Goal: Complete application form

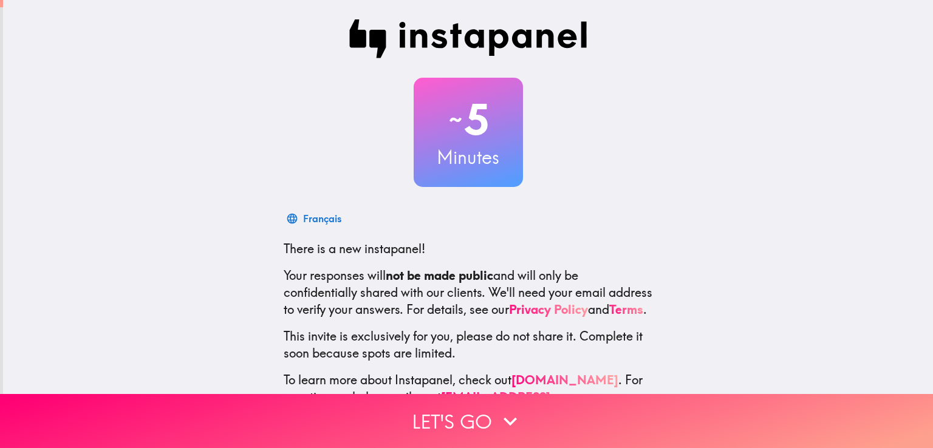
scroll to position [57, 0]
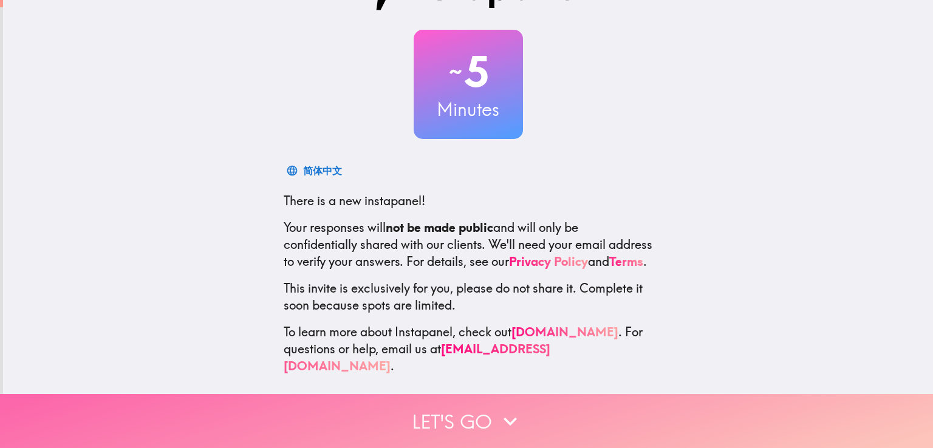
click at [467, 408] on button "Let's go" at bounding box center [466, 421] width 933 height 54
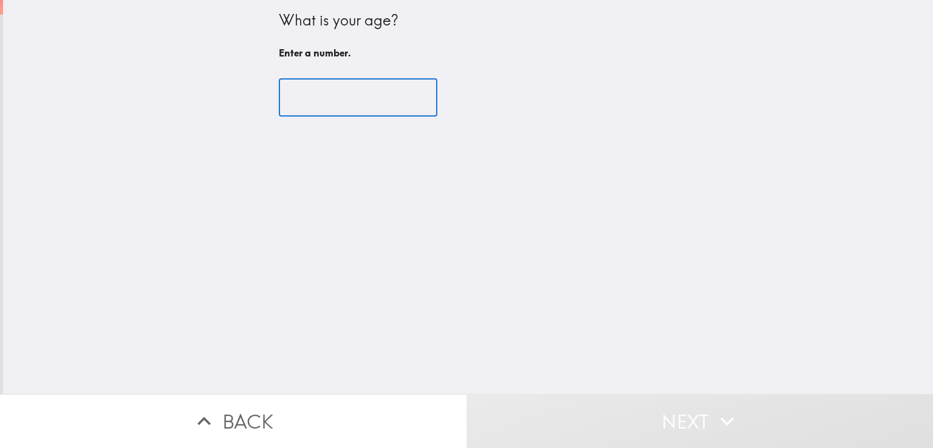
click at [317, 100] on input "number" at bounding box center [358, 98] width 159 height 38
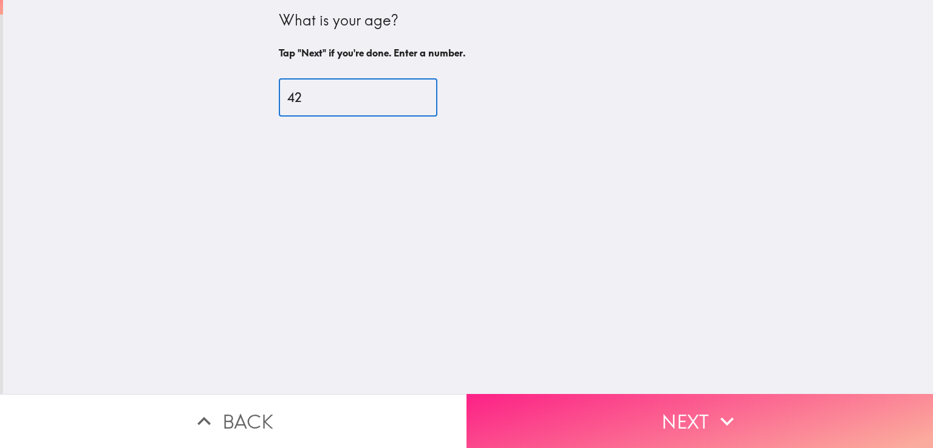
type input "42"
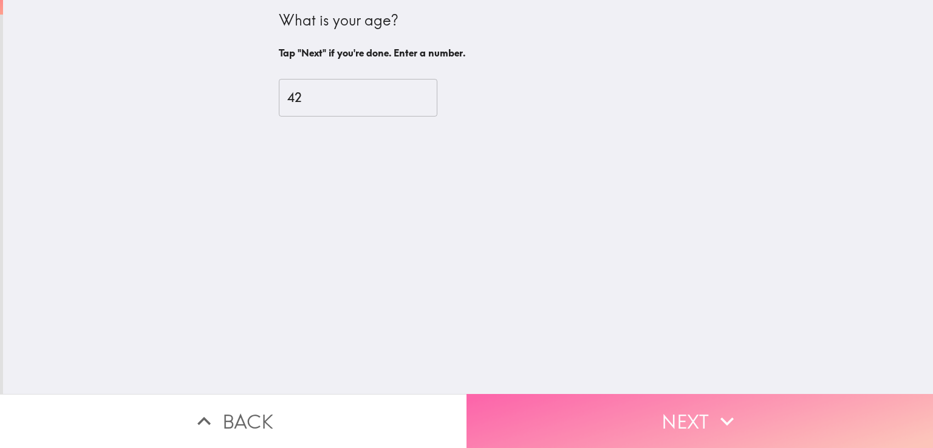
click at [714, 408] on icon "button" at bounding box center [727, 421] width 27 height 27
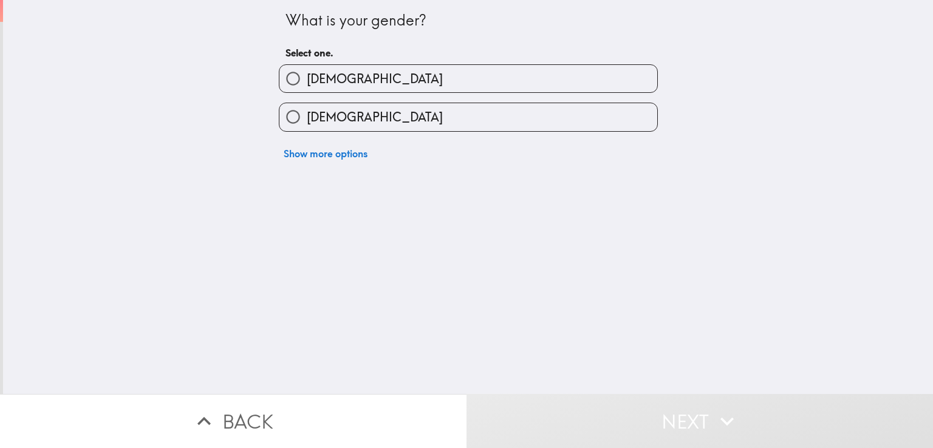
click at [282, 81] on input "[DEMOGRAPHIC_DATA]" at bounding box center [292, 78] width 27 height 27
radio input "true"
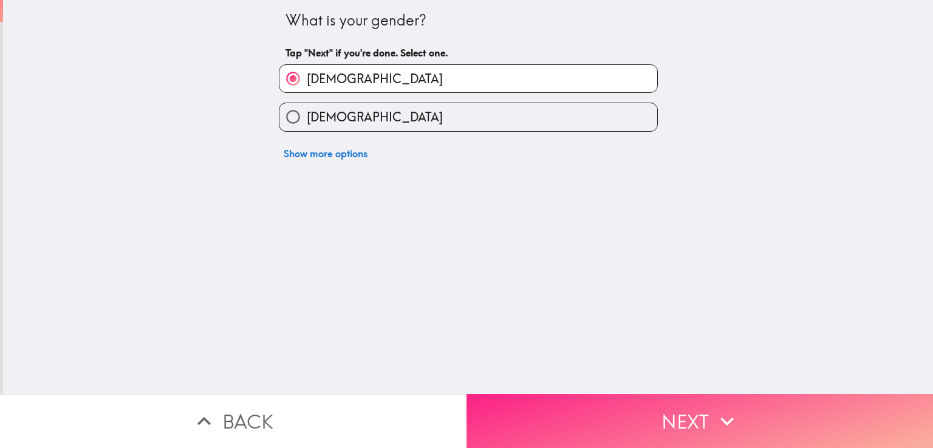
click at [680, 411] on button "Next" at bounding box center [700, 421] width 467 height 54
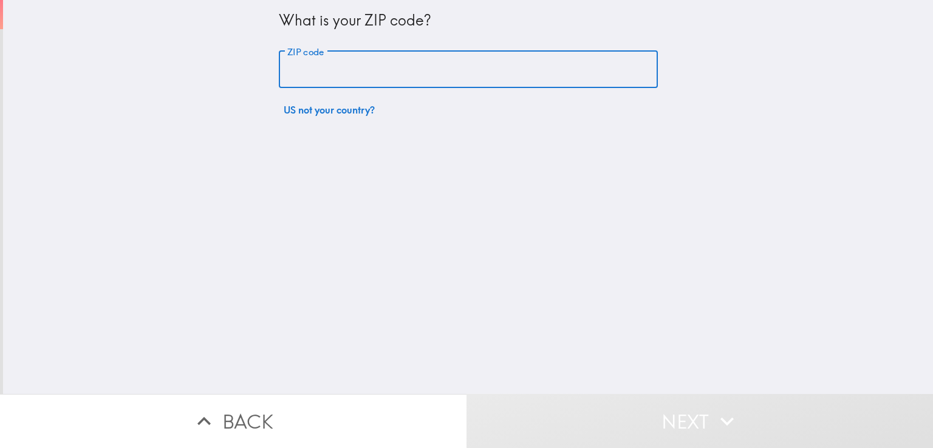
click at [333, 74] on input "ZIP code" at bounding box center [468, 70] width 379 height 38
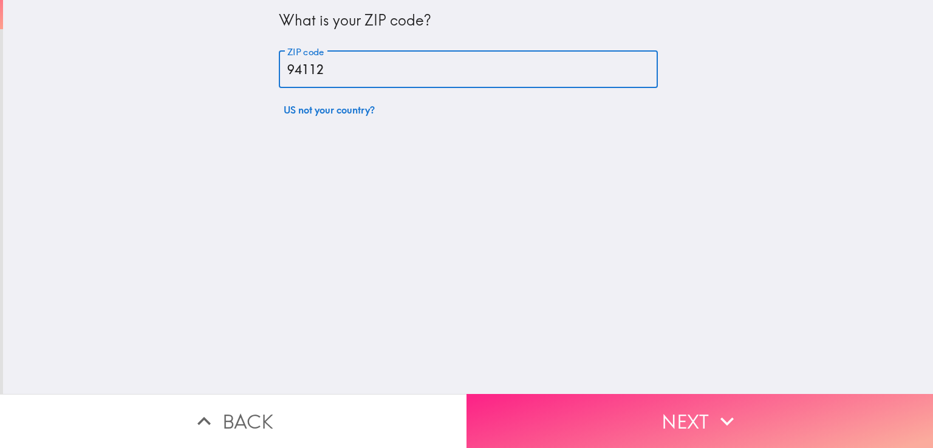
type input "94112"
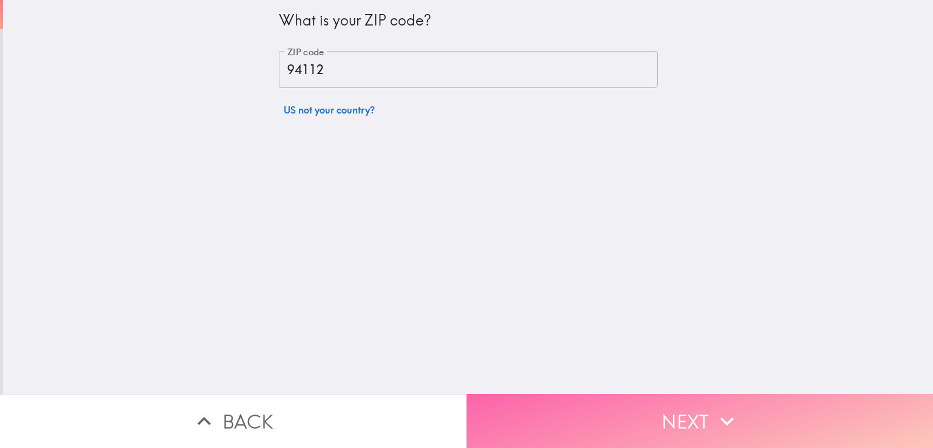
click at [679, 408] on button "Next" at bounding box center [700, 421] width 467 height 54
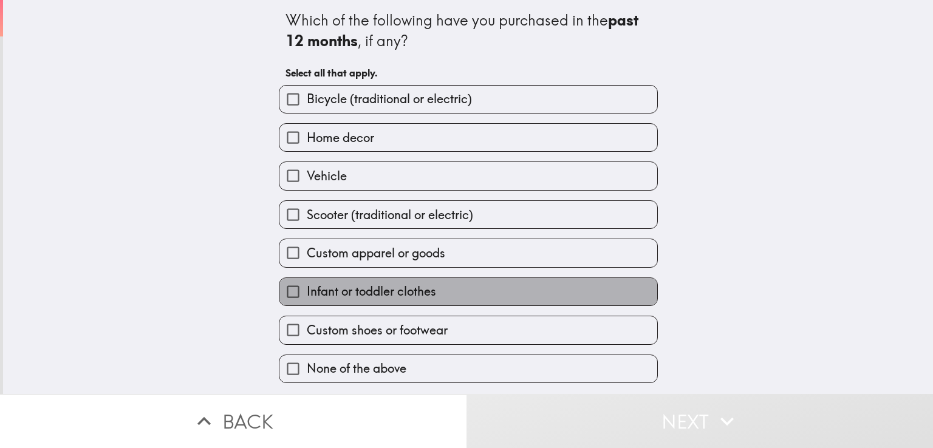
click at [377, 291] on span "Infant or toddler clothes" at bounding box center [371, 291] width 129 height 17
click at [307, 291] on input "Infant or toddler clothes" at bounding box center [292, 291] width 27 height 27
checkbox input "true"
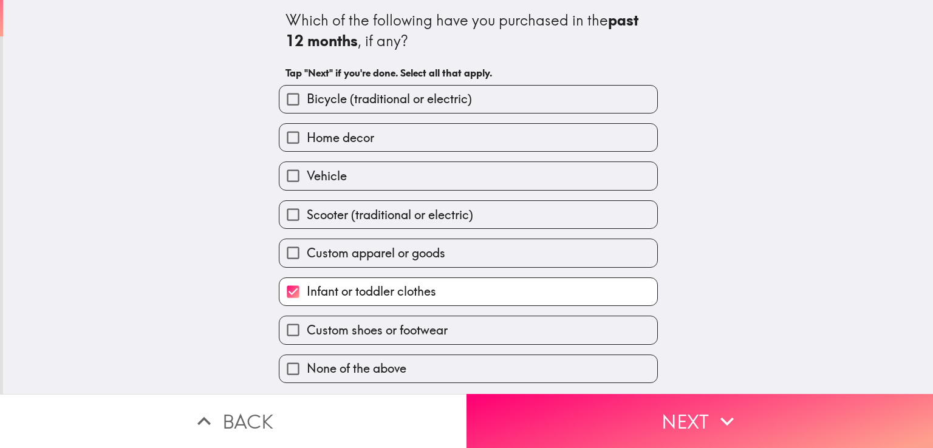
click at [365, 249] on span "Custom apparel or goods" at bounding box center [376, 253] width 139 height 17
click at [307, 249] on input "Custom apparel or goods" at bounding box center [292, 252] width 27 height 27
checkbox input "true"
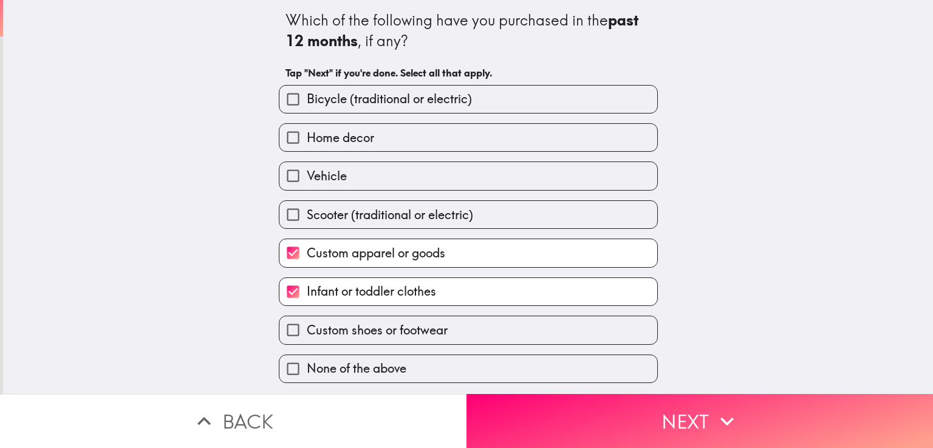
click at [349, 331] on span "Custom shoes or footwear" at bounding box center [377, 330] width 141 height 17
click at [307, 331] on input "Custom shoes or footwear" at bounding box center [292, 330] width 27 height 27
checkbox input "true"
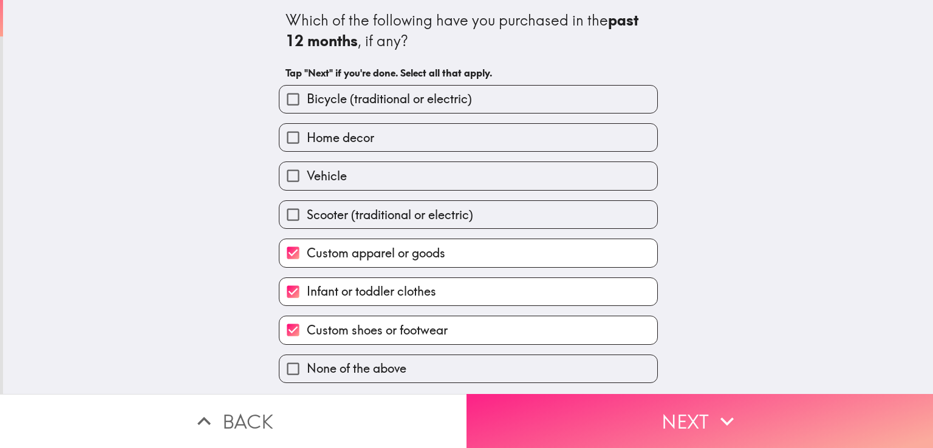
click at [715, 409] on icon "button" at bounding box center [727, 421] width 27 height 27
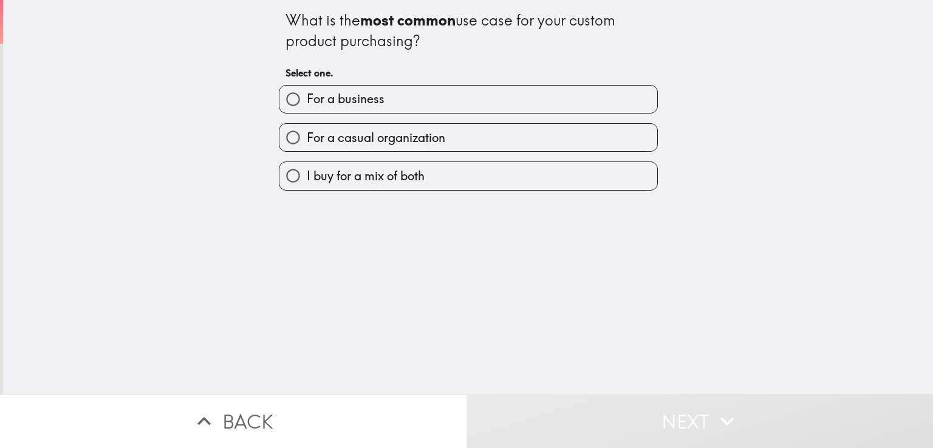
click at [333, 177] on span "I buy for a mix of both" at bounding box center [366, 176] width 118 height 17
click at [307, 177] on input "I buy for a mix of both" at bounding box center [292, 175] width 27 height 27
radio input "true"
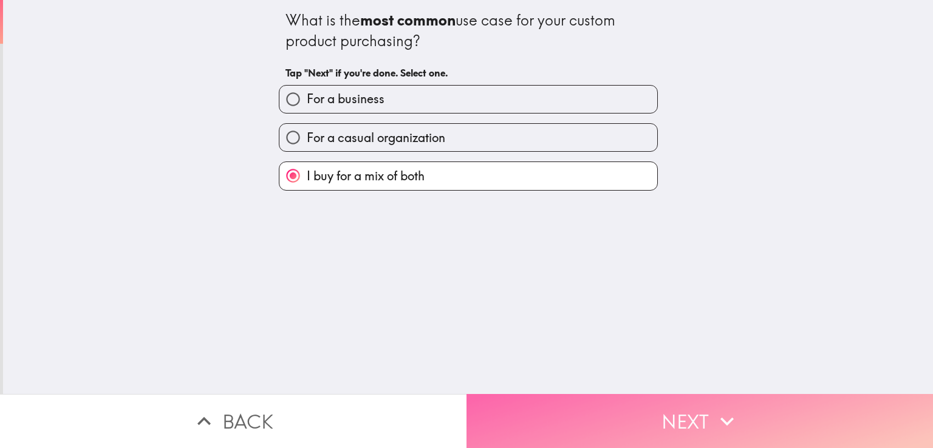
click at [690, 404] on button "Next" at bounding box center [700, 421] width 467 height 54
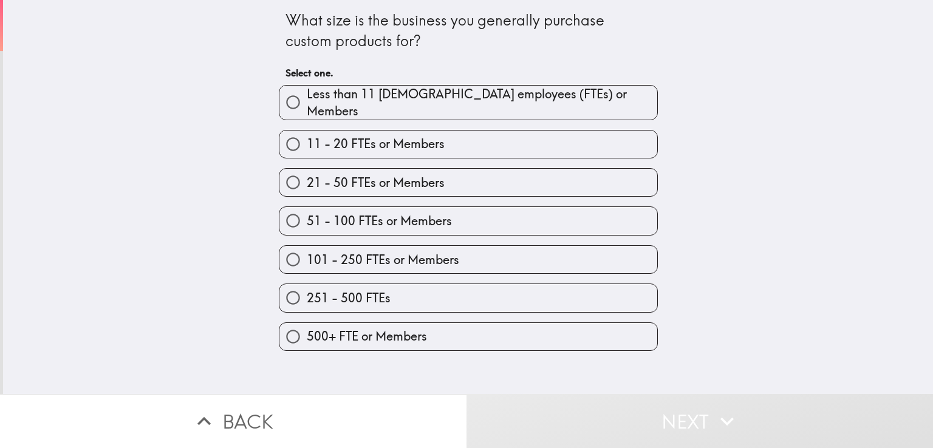
click at [366, 222] on label "51 - 100 FTEs or Members" at bounding box center [468, 220] width 378 height 27
click at [307, 222] on input "51 - 100 FTEs or Members" at bounding box center [292, 220] width 27 height 27
radio input "true"
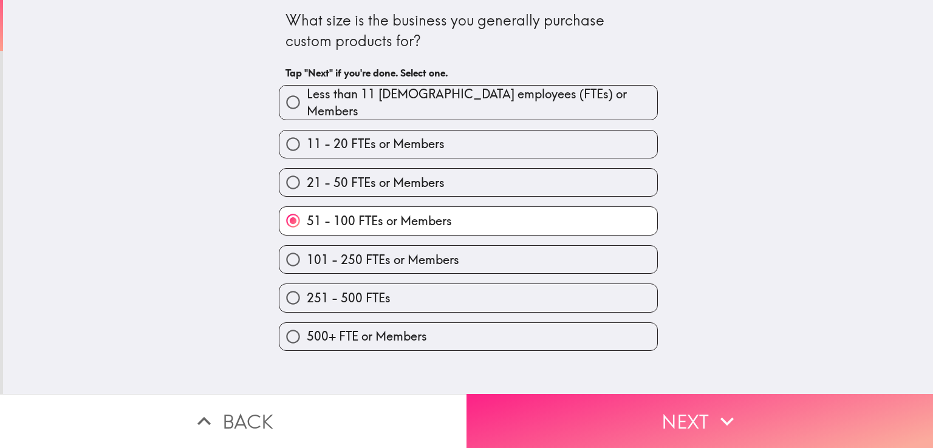
click at [692, 399] on button "Next" at bounding box center [700, 421] width 467 height 54
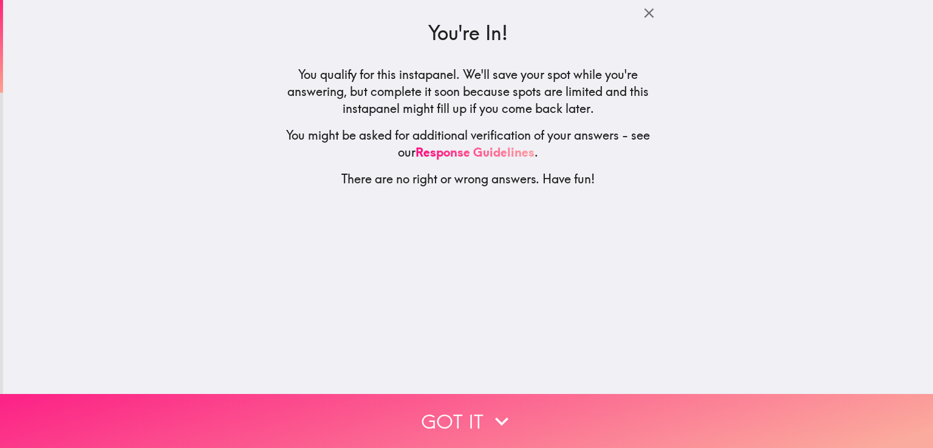
click at [468, 404] on button "Got it" at bounding box center [466, 421] width 933 height 54
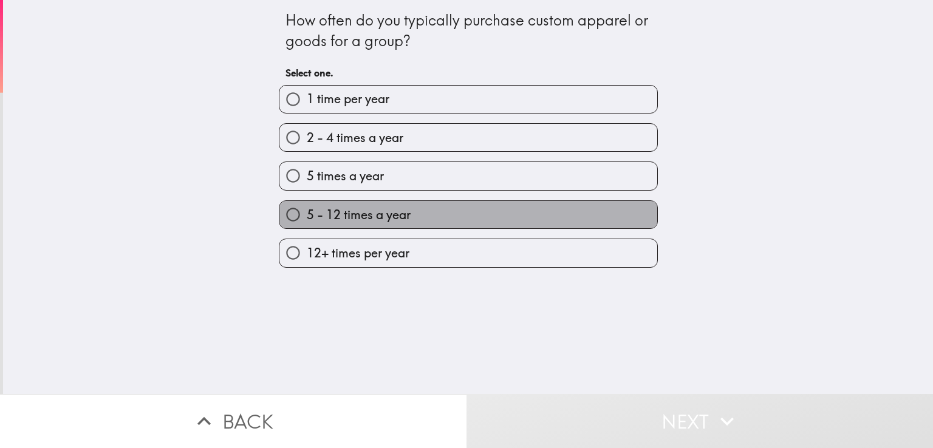
click at [343, 213] on span "5 - 12 times a year" at bounding box center [359, 215] width 104 height 17
click at [307, 213] on input "5 - 12 times a year" at bounding box center [292, 214] width 27 height 27
radio input "true"
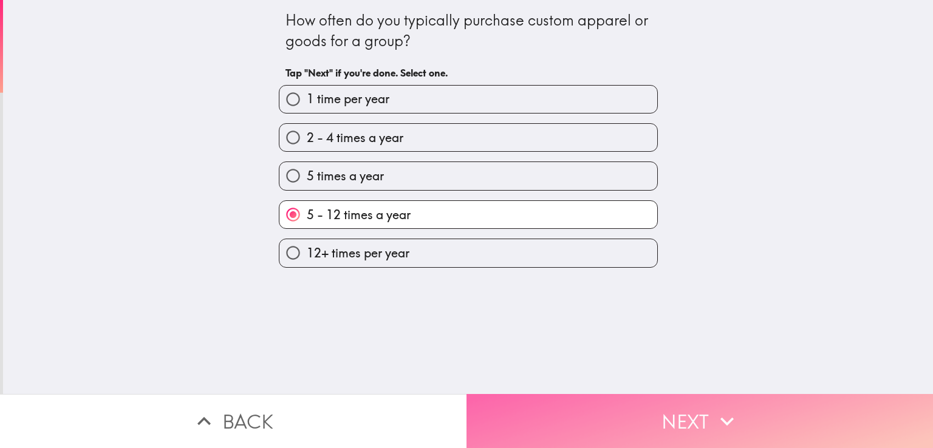
click at [707, 416] on button "Next" at bounding box center [700, 421] width 467 height 54
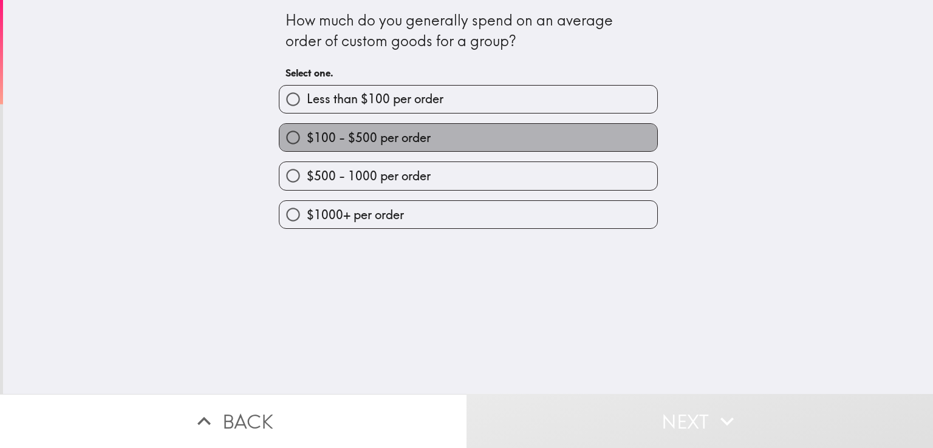
click at [403, 137] on span "$100 - $500 per order" at bounding box center [369, 137] width 124 height 17
click at [307, 137] on input "$100 - $500 per order" at bounding box center [292, 137] width 27 height 27
radio input "true"
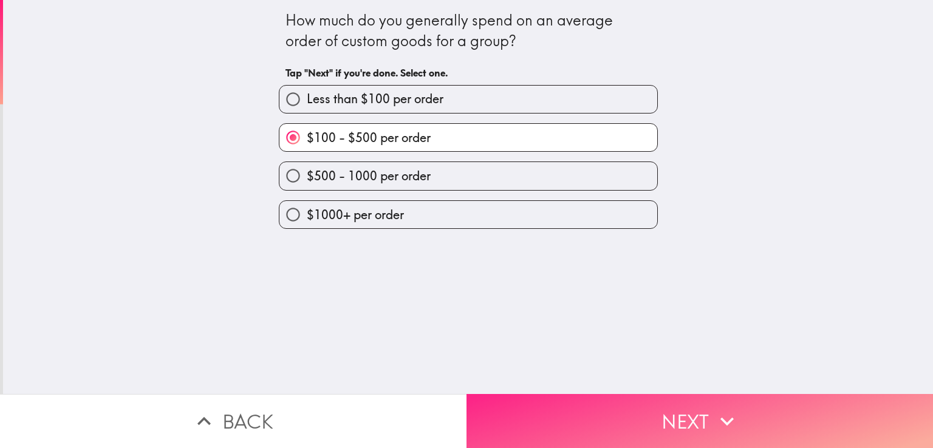
click at [693, 404] on button "Next" at bounding box center [700, 421] width 467 height 54
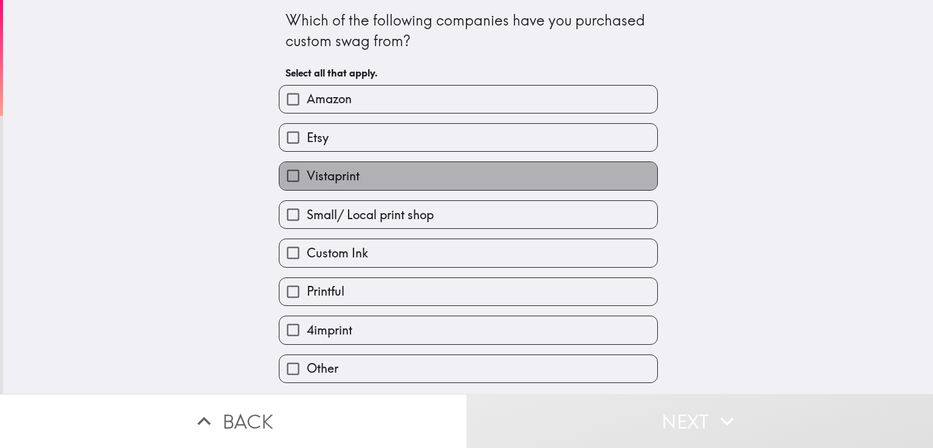
click at [307, 177] on span "Vistaprint" at bounding box center [333, 176] width 53 height 17
click at [301, 177] on input "Vistaprint" at bounding box center [292, 175] width 27 height 27
checkbox input "true"
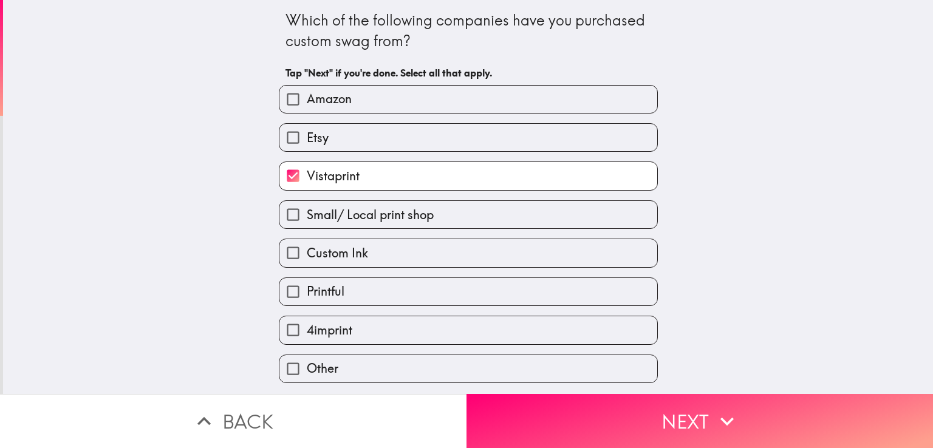
click at [296, 289] on input "Printful" at bounding box center [292, 291] width 27 height 27
checkbox input "true"
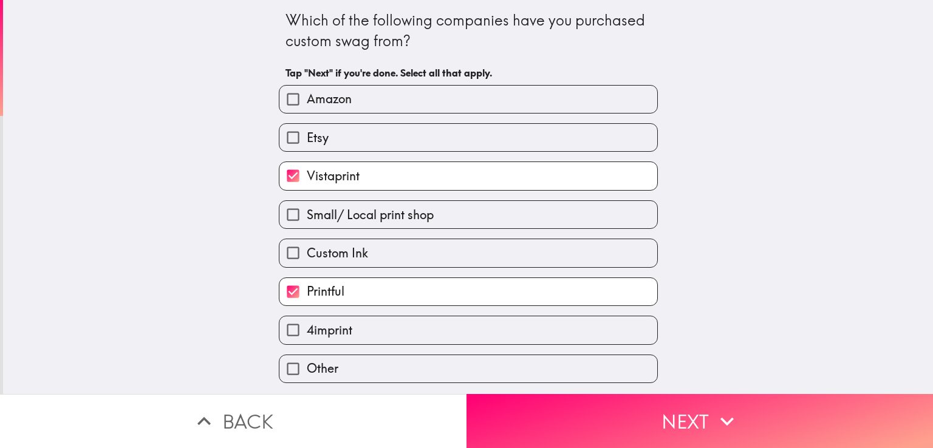
click at [315, 108] on span "Amazon" at bounding box center [329, 99] width 45 height 17
click at [307, 108] on input "Amazon" at bounding box center [292, 99] width 27 height 27
checkbox input "true"
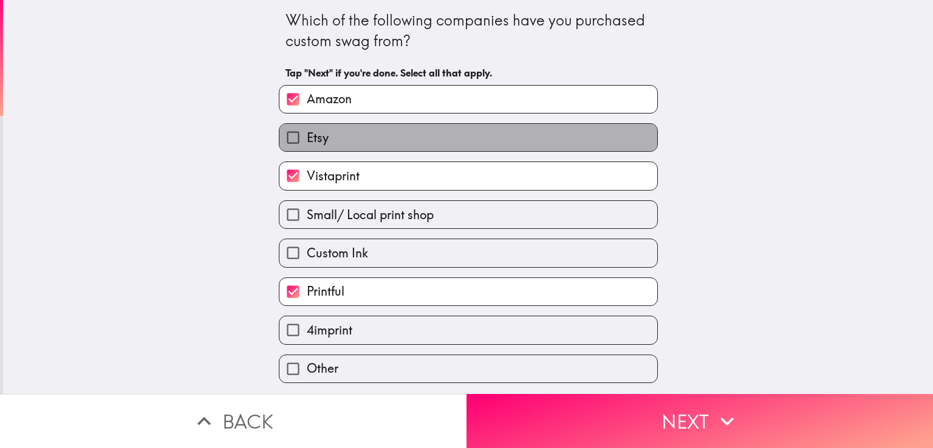
click at [319, 134] on label "Etsy" at bounding box center [468, 137] width 378 height 27
click at [307, 134] on input "Etsy" at bounding box center [292, 137] width 27 height 27
checkbox input "true"
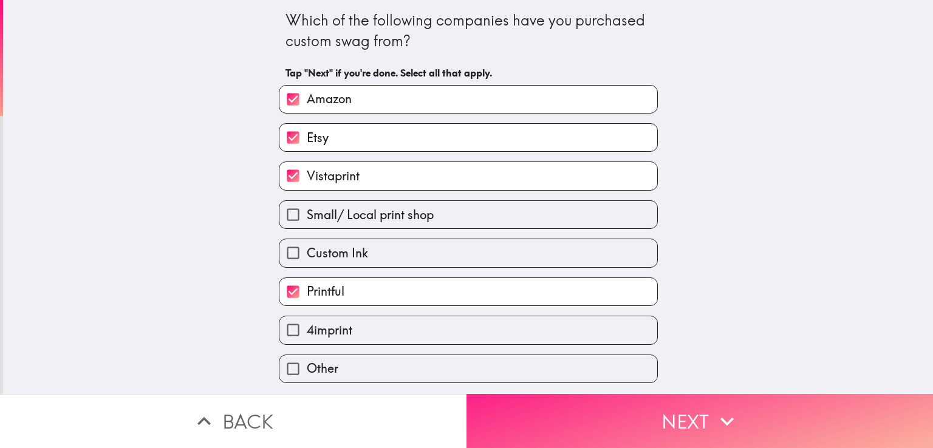
click at [667, 401] on button "Next" at bounding box center [700, 421] width 467 height 54
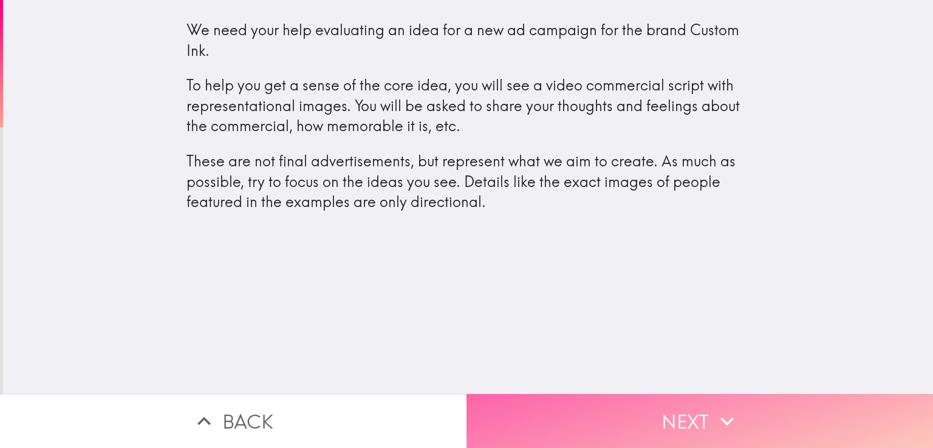
click at [699, 406] on button "Next" at bounding box center [700, 421] width 467 height 54
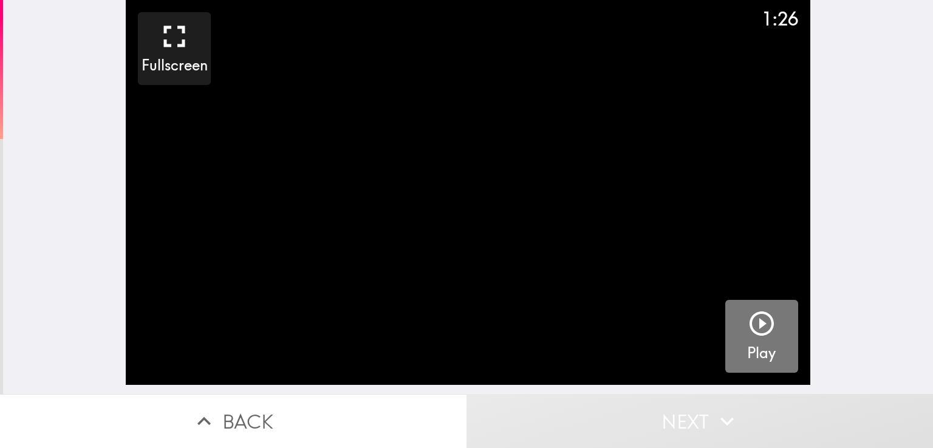
click at [749, 330] on icon "button" at bounding box center [761, 323] width 29 height 29
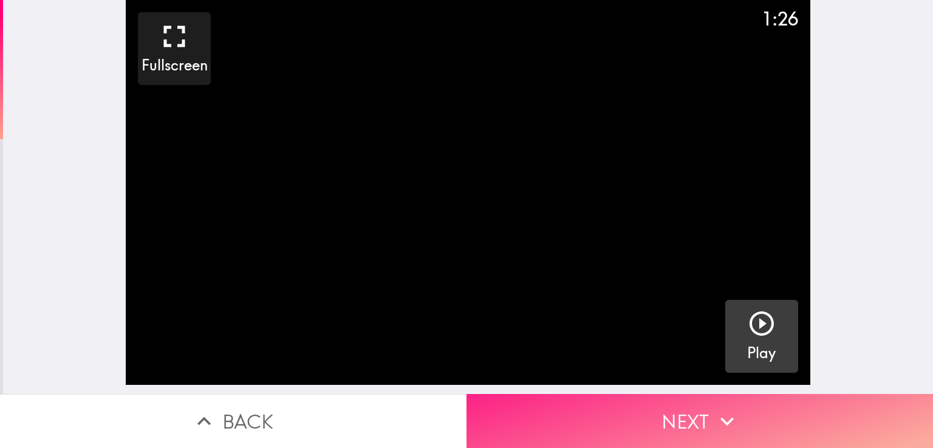
click at [647, 405] on button "Next" at bounding box center [700, 421] width 467 height 54
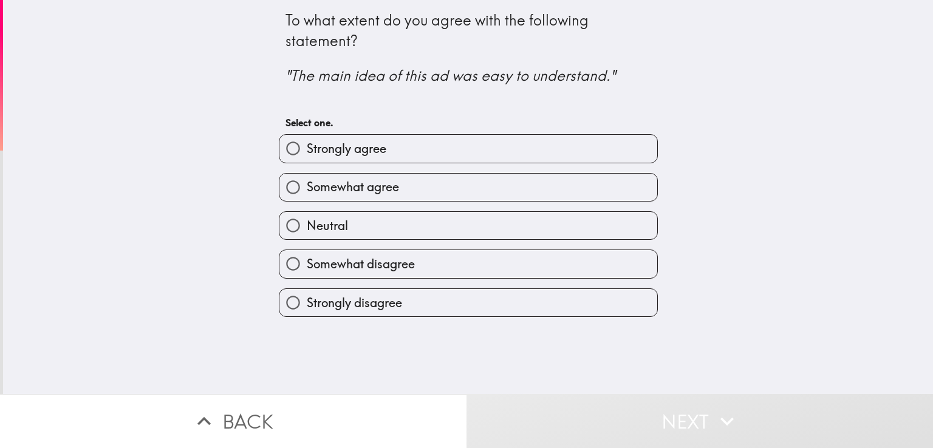
click at [414, 154] on label "Strongly agree" at bounding box center [468, 148] width 378 height 27
click at [307, 154] on input "Strongly agree" at bounding box center [292, 148] width 27 height 27
radio input "true"
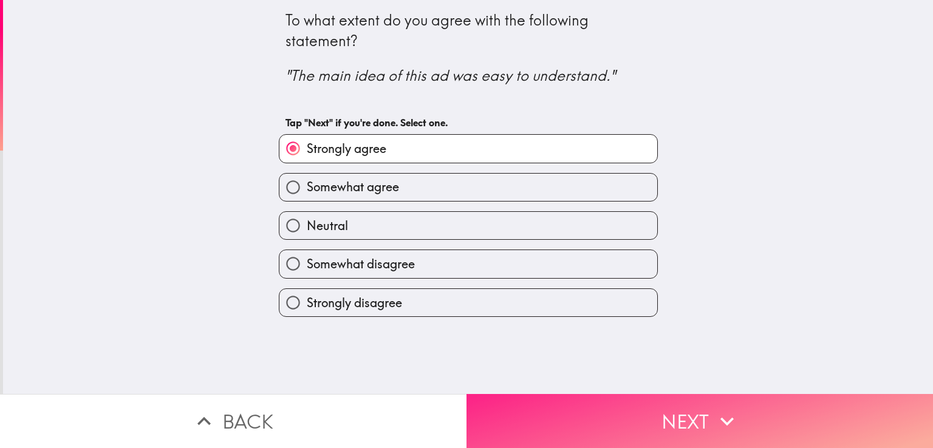
click at [727, 408] on icon "button" at bounding box center [727, 421] width 27 height 27
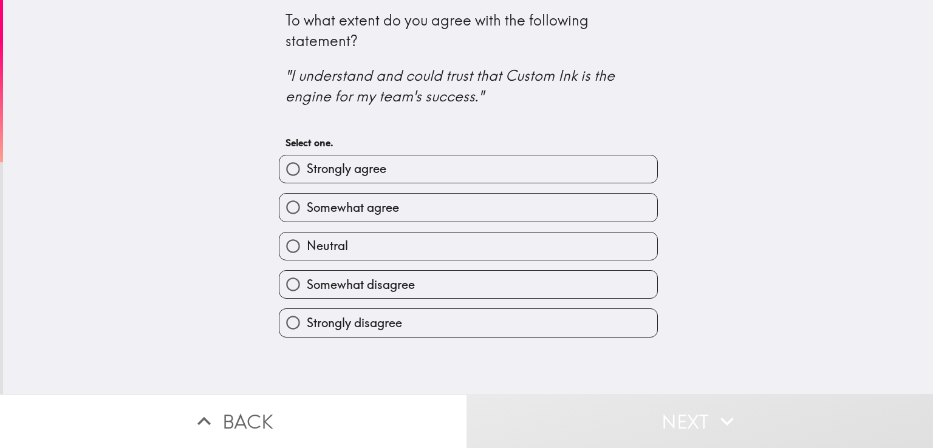
click at [420, 199] on label "Somewhat agree" at bounding box center [468, 207] width 378 height 27
click at [307, 199] on input "Somewhat agree" at bounding box center [292, 207] width 27 height 27
radio input "true"
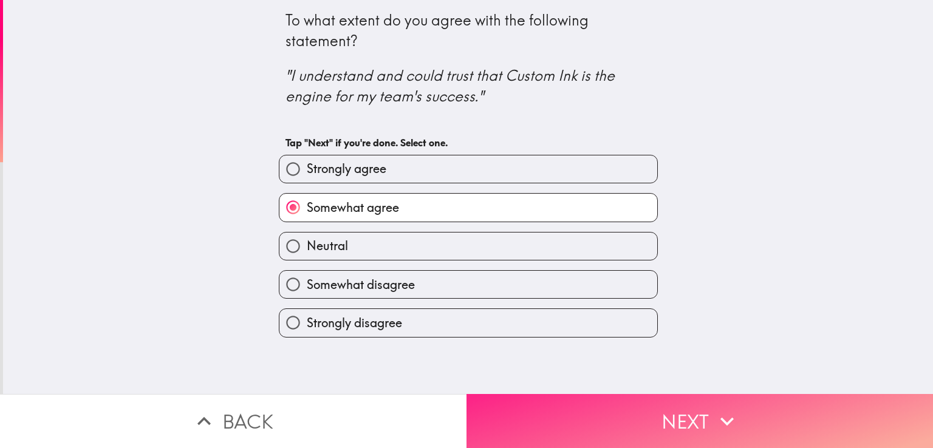
click at [679, 416] on button "Next" at bounding box center [700, 421] width 467 height 54
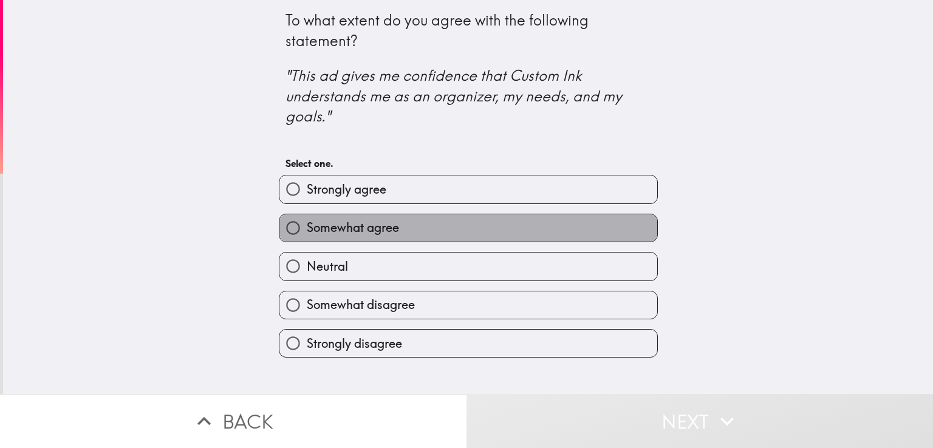
click at [420, 231] on label "Somewhat agree" at bounding box center [468, 227] width 378 height 27
click at [307, 231] on input "Somewhat agree" at bounding box center [292, 227] width 27 height 27
radio input "true"
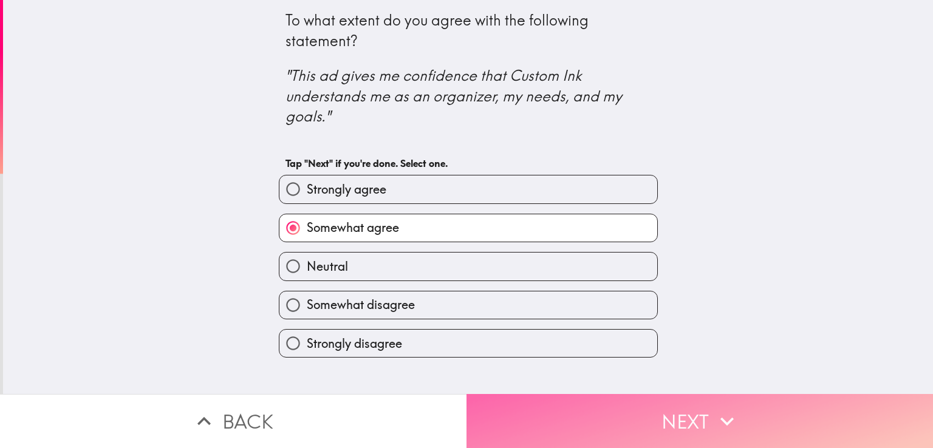
click at [739, 409] on button "Next" at bounding box center [700, 421] width 467 height 54
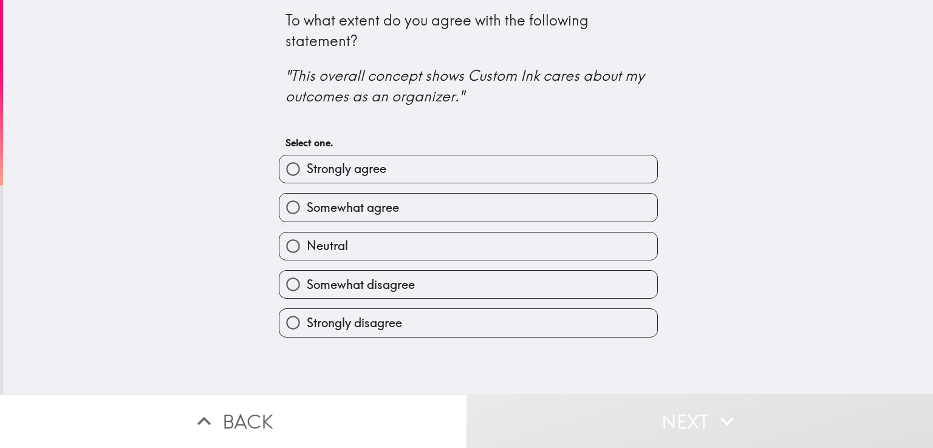
click at [419, 210] on label "Somewhat agree" at bounding box center [468, 207] width 378 height 27
click at [307, 210] on input "Somewhat agree" at bounding box center [292, 207] width 27 height 27
radio input "true"
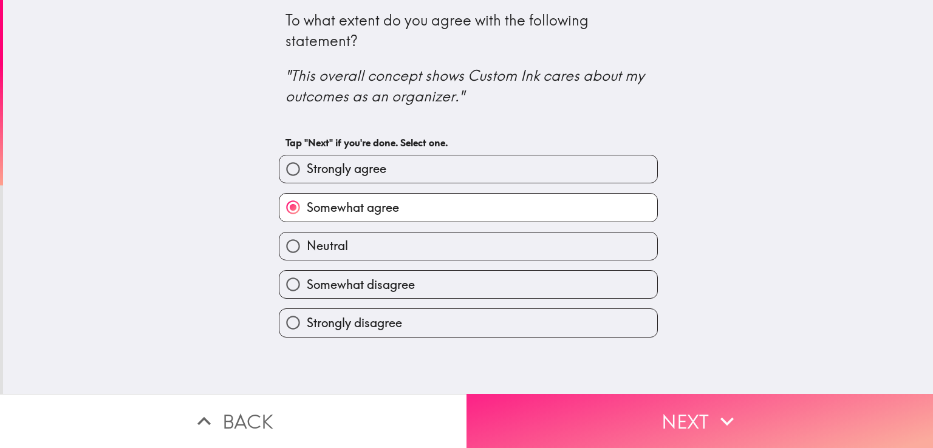
click at [683, 417] on button "Next" at bounding box center [700, 421] width 467 height 54
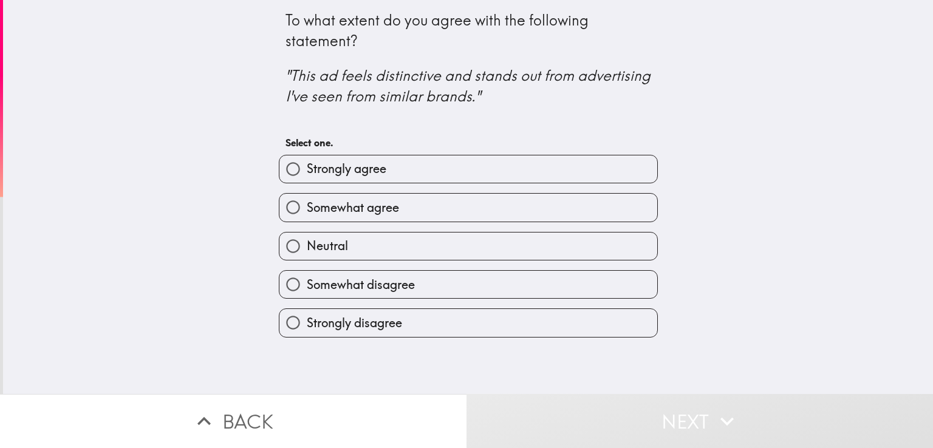
click at [375, 201] on span "Somewhat agree" at bounding box center [353, 207] width 92 height 17
click at [307, 201] on input "Somewhat agree" at bounding box center [292, 207] width 27 height 27
radio input "true"
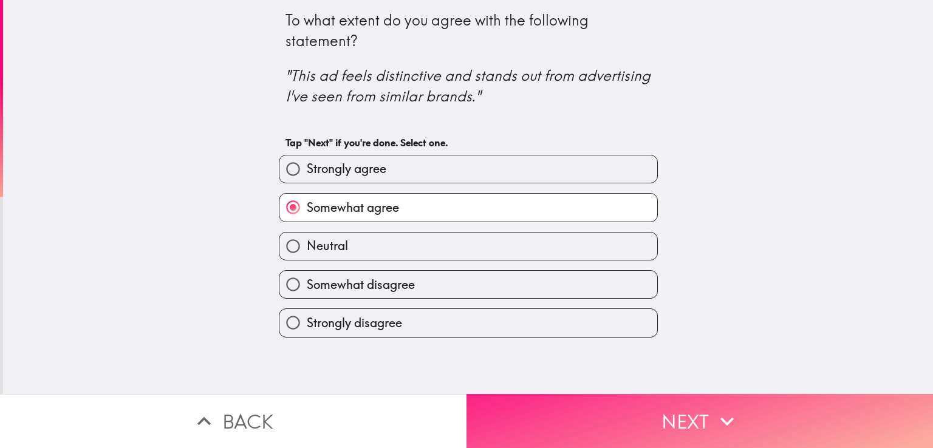
click at [723, 409] on icon "button" at bounding box center [727, 421] width 27 height 27
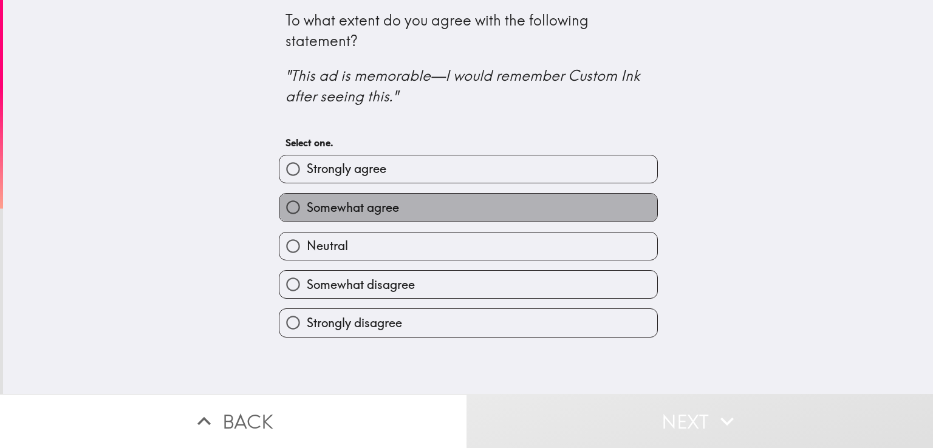
click at [426, 210] on label "Somewhat agree" at bounding box center [468, 207] width 378 height 27
click at [307, 210] on input "Somewhat agree" at bounding box center [292, 207] width 27 height 27
radio input "true"
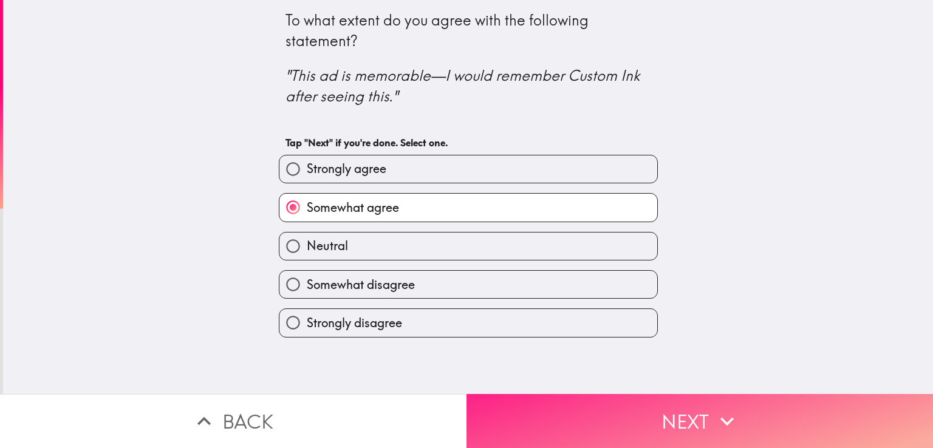
click at [695, 411] on button "Next" at bounding box center [700, 421] width 467 height 54
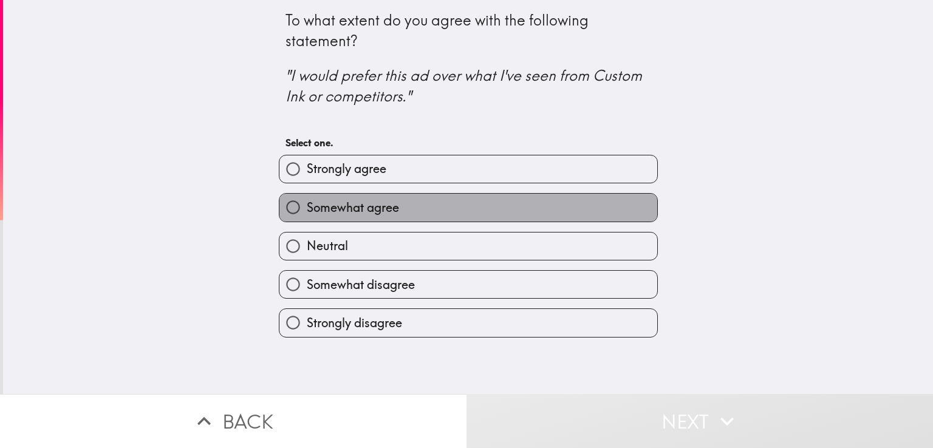
click at [419, 199] on label "Somewhat agree" at bounding box center [468, 207] width 378 height 27
click at [307, 199] on input "Somewhat agree" at bounding box center [292, 207] width 27 height 27
radio input "true"
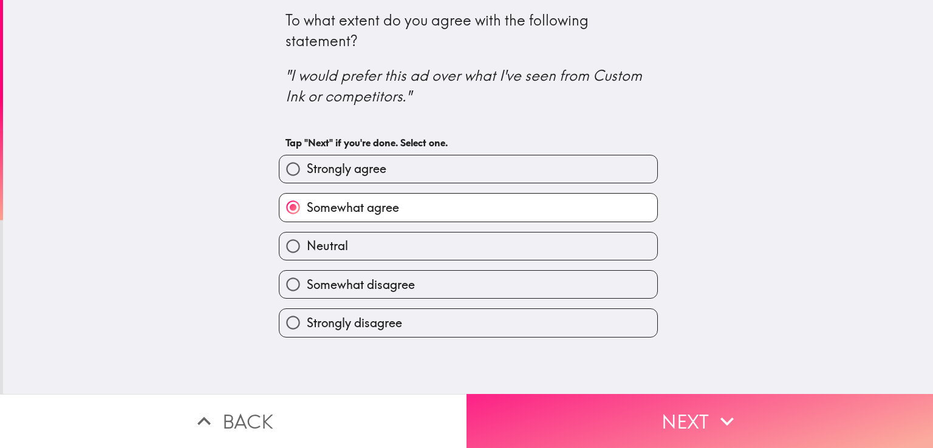
click at [694, 412] on button "Next" at bounding box center [700, 421] width 467 height 54
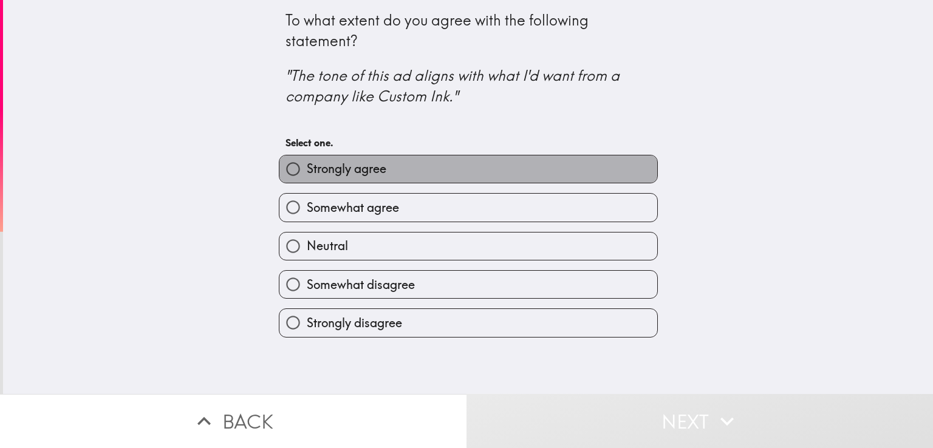
click at [404, 174] on label "Strongly agree" at bounding box center [468, 169] width 378 height 27
click at [307, 174] on input "Strongly agree" at bounding box center [292, 169] width 27 height 27
radio input "true"
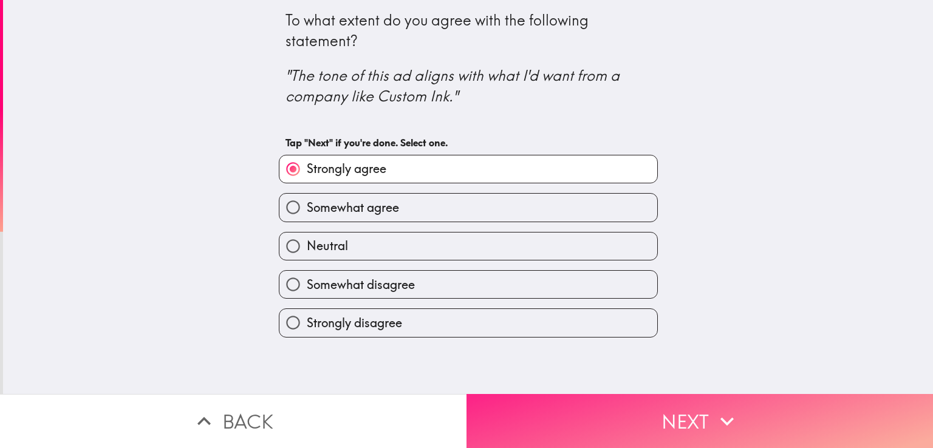
click at [697, 412] on button "Next" at bounding box center [700, 421] width 467 height 54
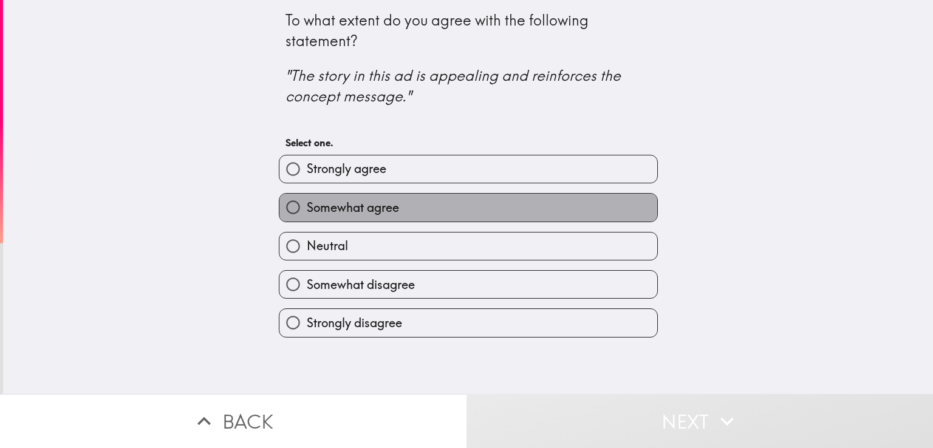
click at [433, 200] on label "Somewhat agree" at bounding box center [468, 207] width 378 height 27
click at [307, 200] on input "Somewhat agree" at bounding box center [292, 207] width 27 height 27
radio input "true"
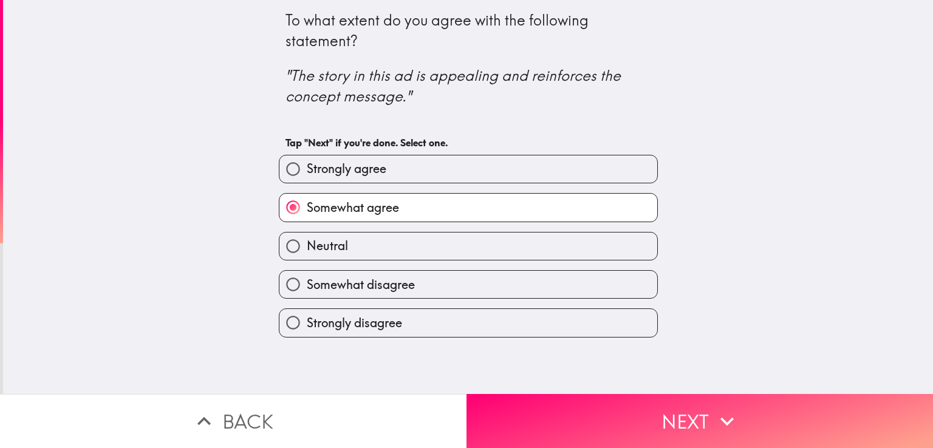
click at [454, 166] on label "Strongly agree" at bounding box center [468, 169] width 378 height 27
click at [307, 166] on input "Strongly agree" at bounding box center [292, 169] width 27 height 27
radio input "true"
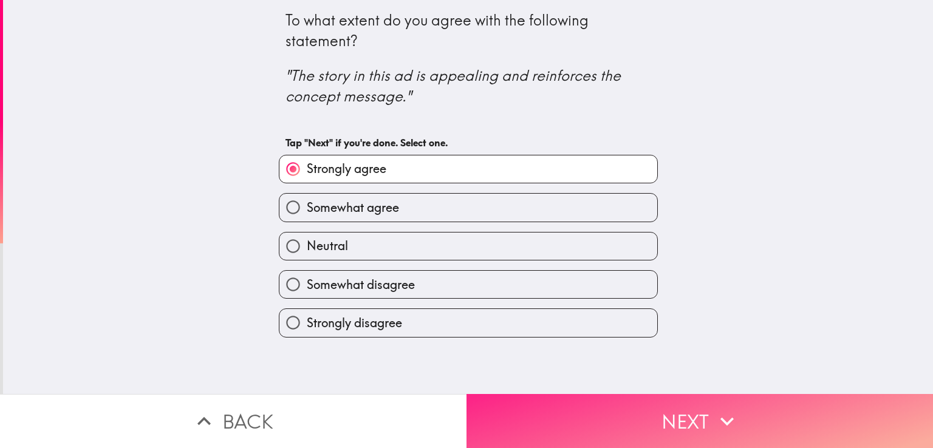
click at [719, 409] on icon "button" at bounding box center [727, 421] width 27 height 27
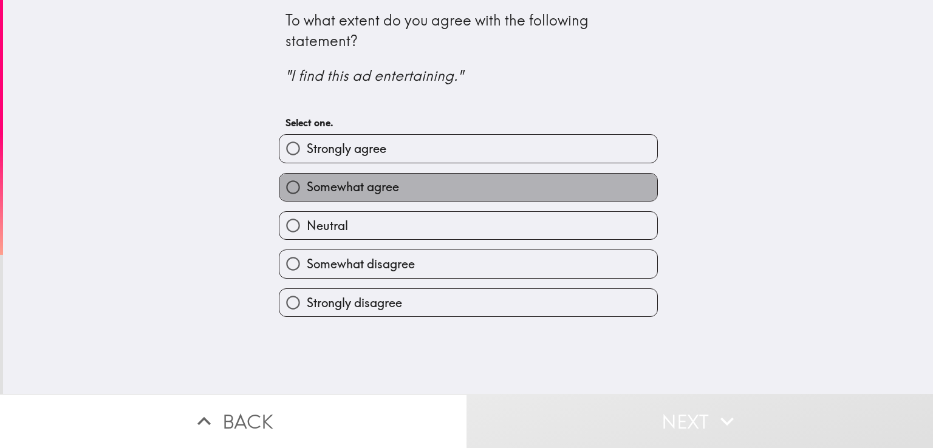
click at [409, 177] on label "Somewhat agree" at bounding box center [468, 187] width 378 height 27
click at [307, 177] on input "Somewhat agree" at bounding box center [292, 187] width 27 height 27
radio input "true"
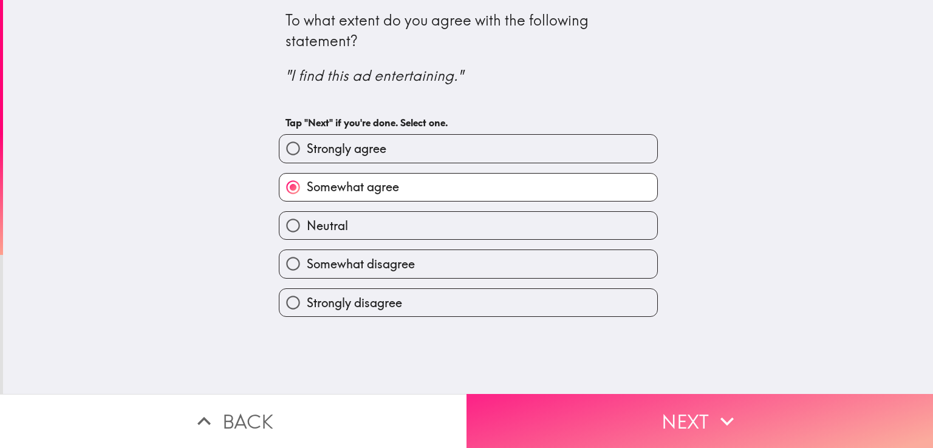
click at [687, 406] on button "Next" at bounding box center [700, 421] width 467 height 54
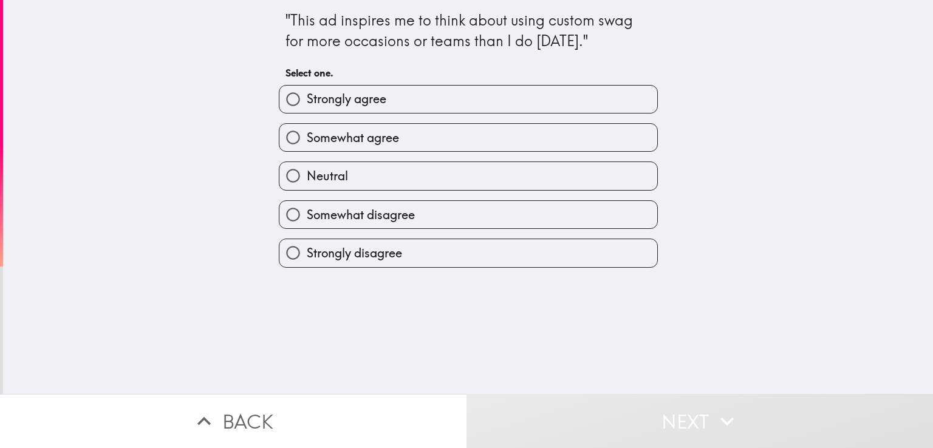
click at [377, 100] on span "Strongly agree" at bounding box center [347, 99] width 80 height 17
click at [307, 100] on input "Strongly agree" at bounding box center [292, 99] width 27 height 27
radio input "true"
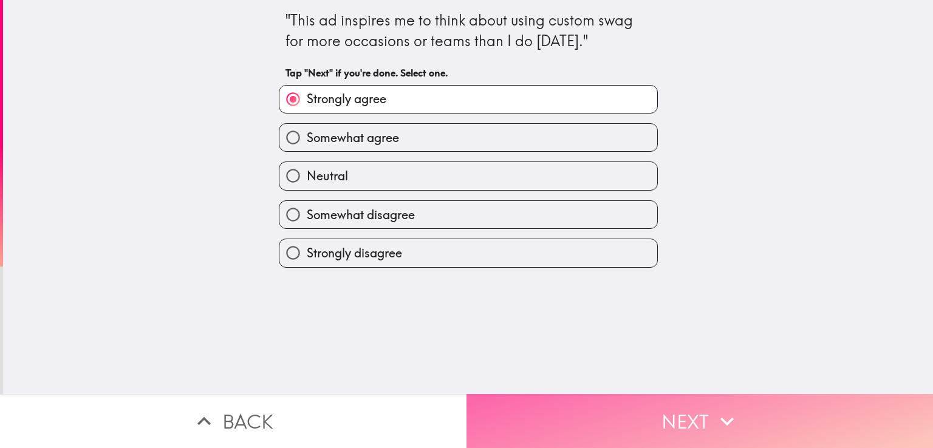
click at [680, 412] on button "Next" at bounding box center [700, 421] width 467 height 54
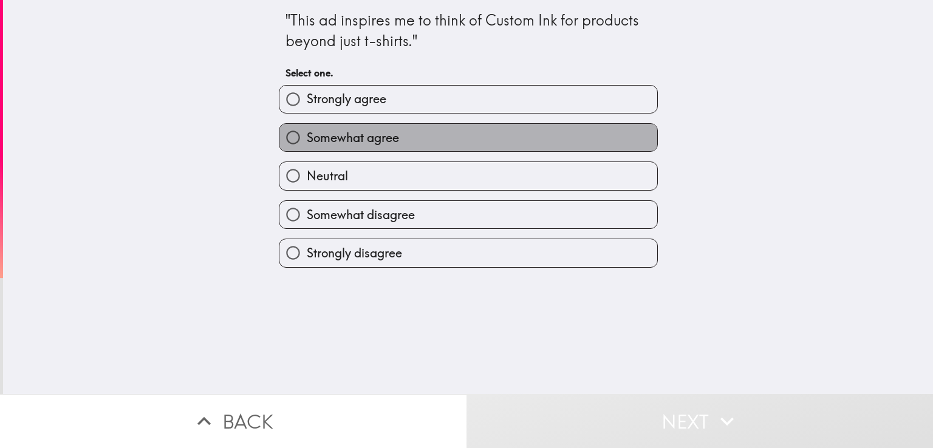
click at [415, 137] on label "Somewhat agree" at bounding box center [468, 137] width 378 height 27
click at [307, 137] on input "Somewhat agree" at bounding box center [292, 137] width 27 height 27
radio input "true"
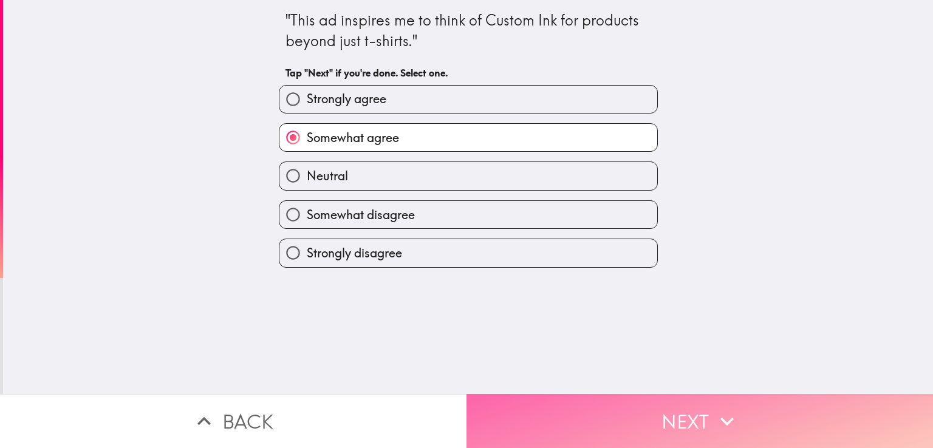
click at [690, 406] on button "Next" at bounding box center [700, 421] width 467 height 54
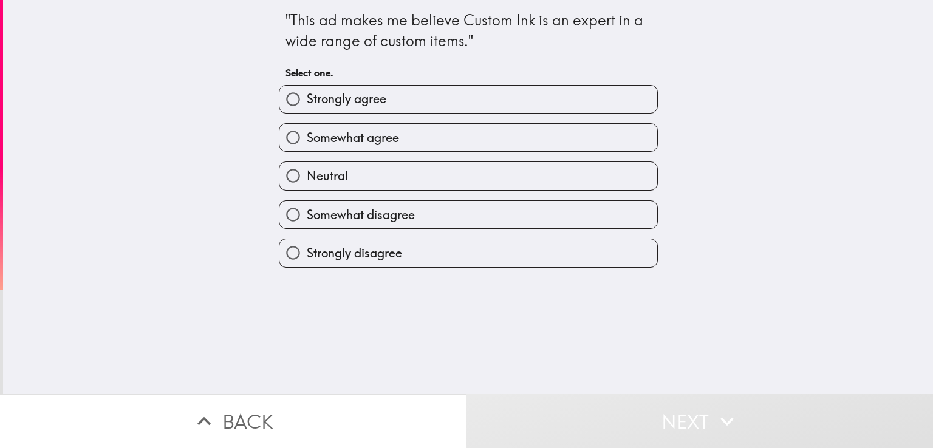
click at [411, 137] on label "Somewhat agree" at bounding box center [468, 137] width 378 height 27
click at [307, 137] on input "Somewhat agree" at bounding box center [292, 137] width 27 height 27
radio input "true"
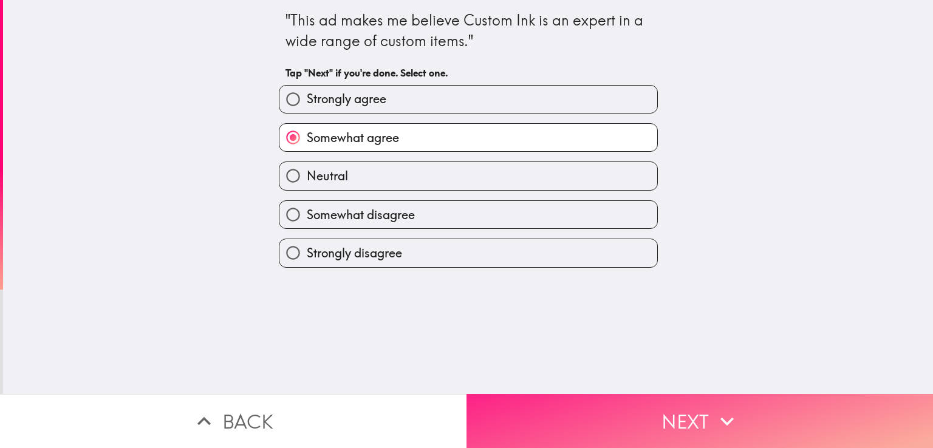
click at [686, 407] on button "Next" at bounding box center [700, 421] width 467 height 54
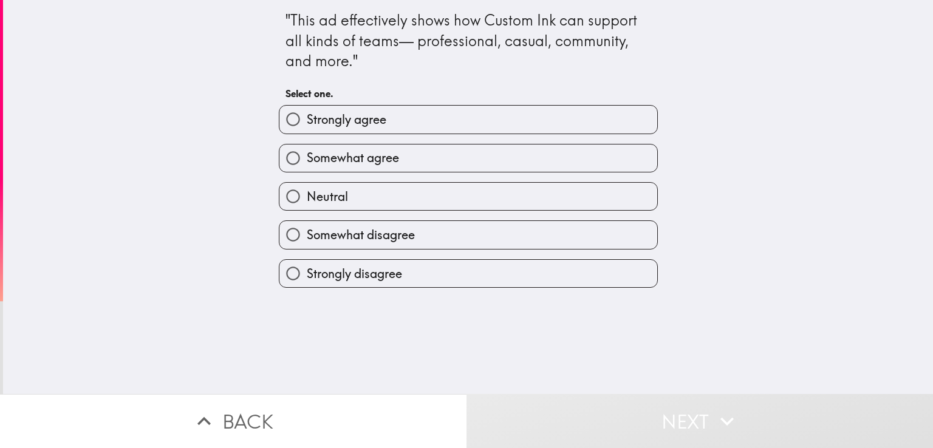
click at [408, 154] on label "Somewhat agree" at bounding box center [468, 158] width 378 height 27
click at [307, 154] on input "Somewhat agree" at bounding box center [292, 158] width 27 height 27
radio input "true"
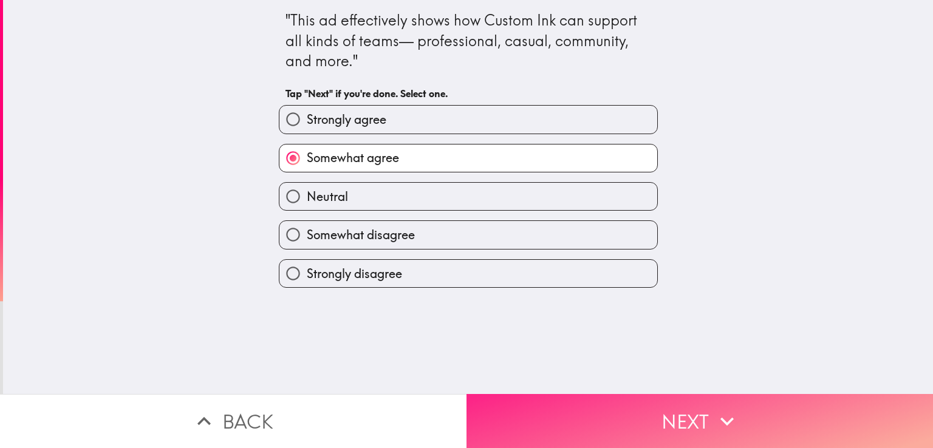
click at [714, 412] on icon "button" at bounding box center [727, 421] width 27 height 27
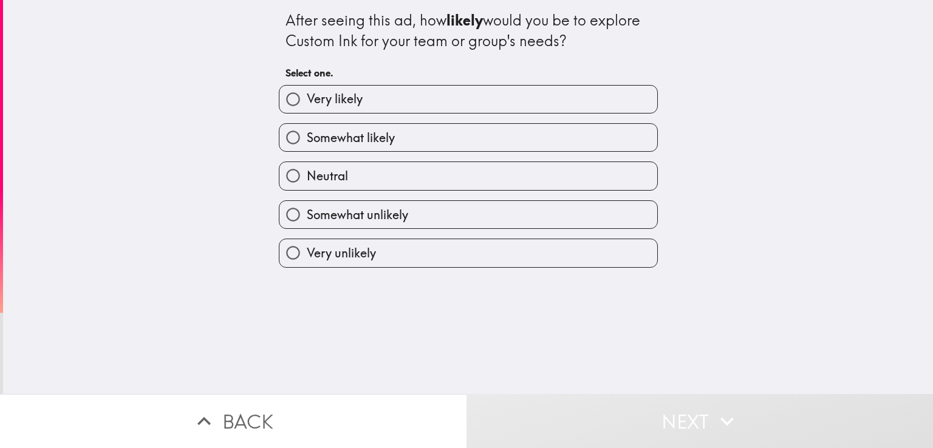
click at [396, 108] on label "Very likely" at bounding box center [468, 99] width 378 height 27
click at [307, 108] on input "Very likely" at bounding box center [292, 99] width 27 height 27
radio input "true"
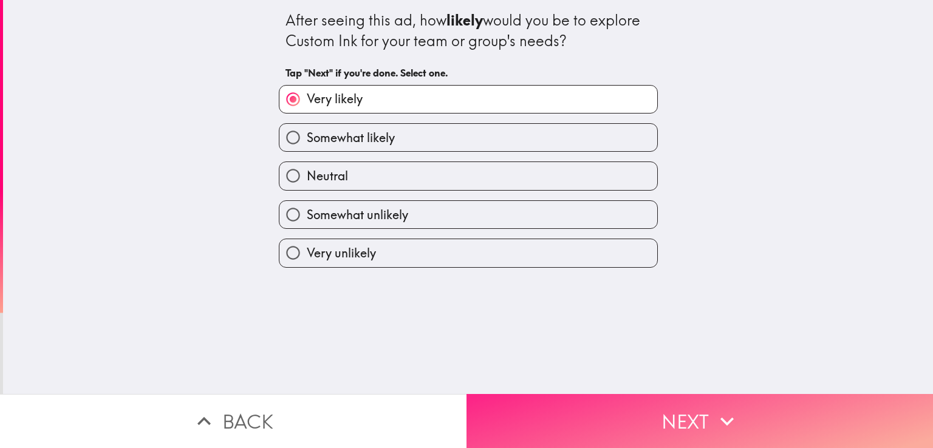
click at [700, 406] on button "Next" at bounding box center [700, 421] width 467 height 54
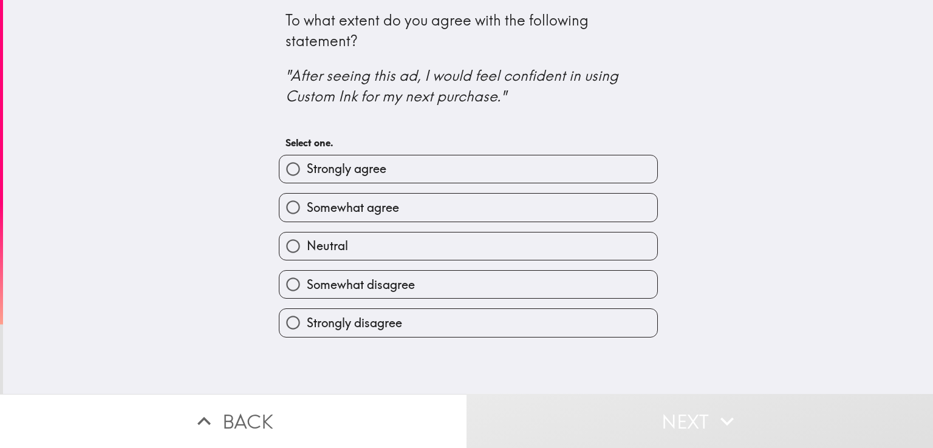
click at [394, 204] on label "Somewhat agree" at bounding box center [468, 207] width 378 height 27
click at [307, 204] on input "Somewhat agree" at bounding box center [292, 207] width 27 height 27
radio input "true"
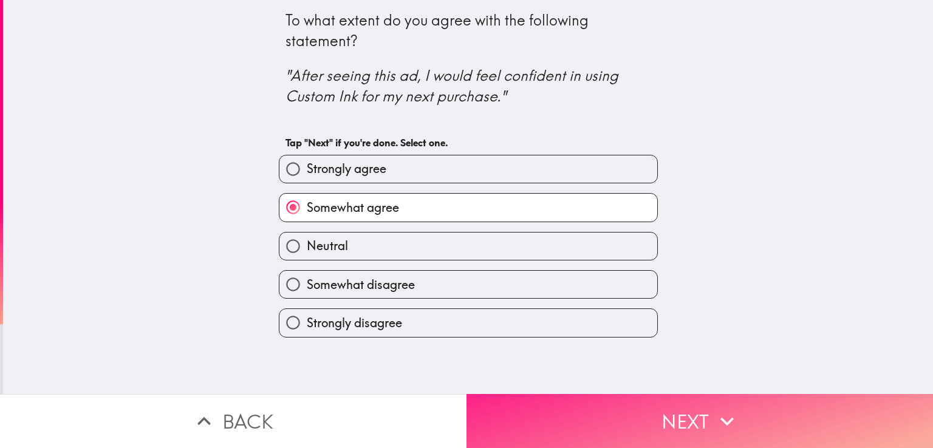
click at [681, 403] on button "Next" at bounding box center [700, 421] width 467 height 54
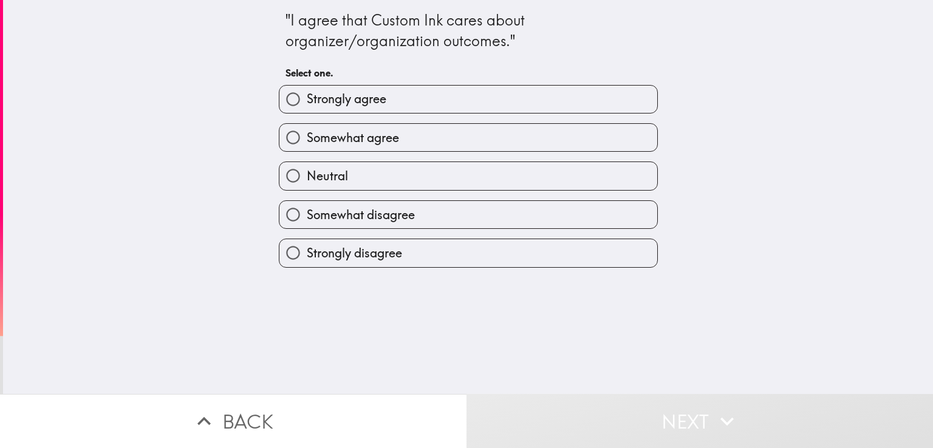
click at [388, 178] on label "Neutral" at bounding box center [468, 175] width 378 height 27
click at [307, 178] on input "Neutral" at bounding box center [292, 175] width 27 height 27
radio input "true"
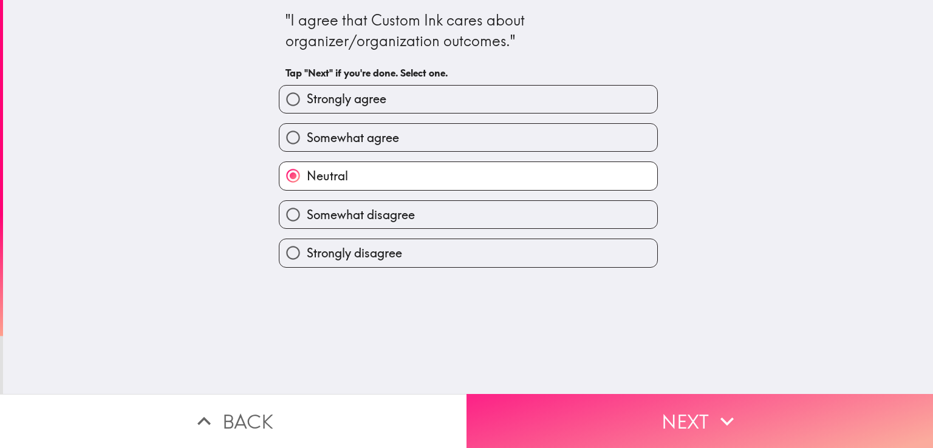
click at [714, 416] on icon "button" at bounding box center [727, 421] width 27 height 27
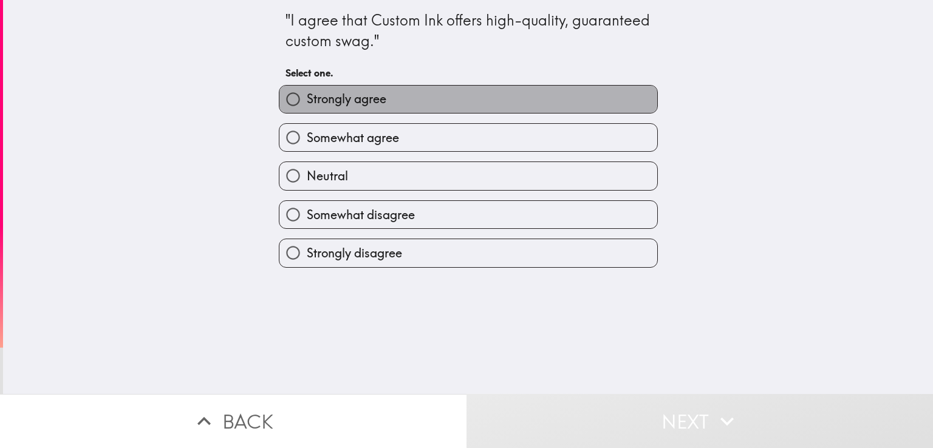
click at [415, 101] on label "Strongly agree" at bounding box center [468, 99] width 378 height 27
click at [307, 101] on input "Strongly agree" at bounding box center [292, 99] width 27 height 27
radio input "true"
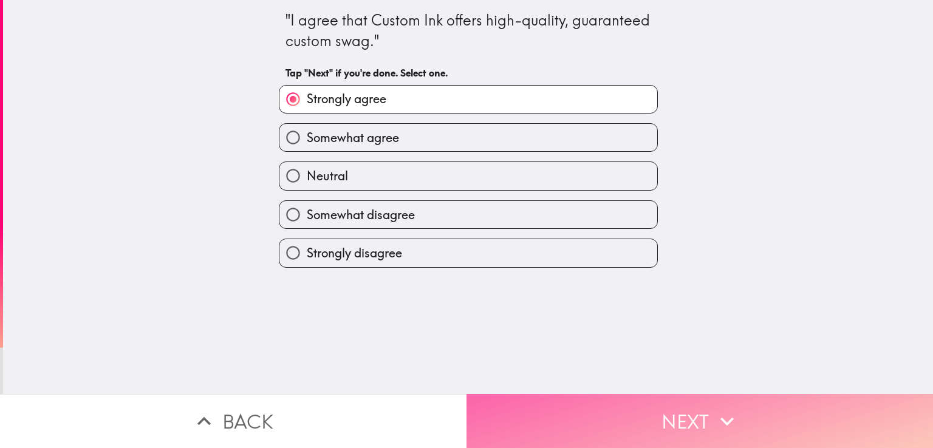
click at [673, 411] on button "Next" at bounding box center [700, 421] width 467 height 54
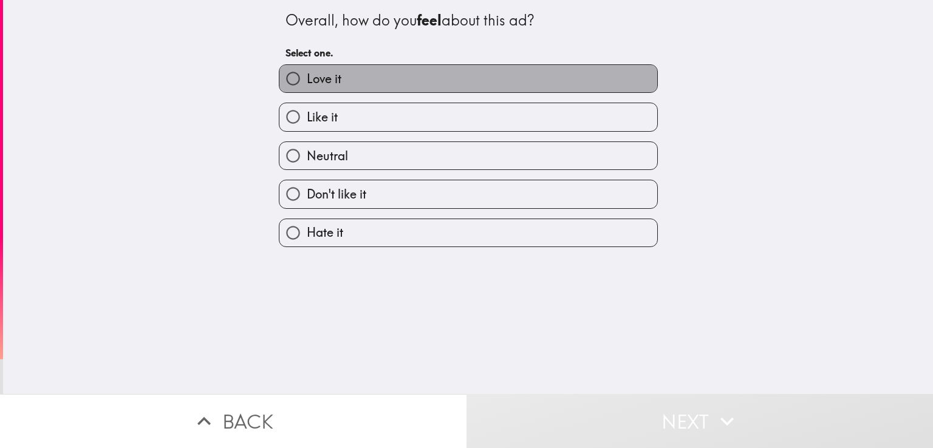
click at [397, 81] on label "Love it" at bounding box center [468, 78] width 378 height 27
click at [307, 81] on input "Love it" at bounding box center [292, 78] width 27 height 27
radio input "true"
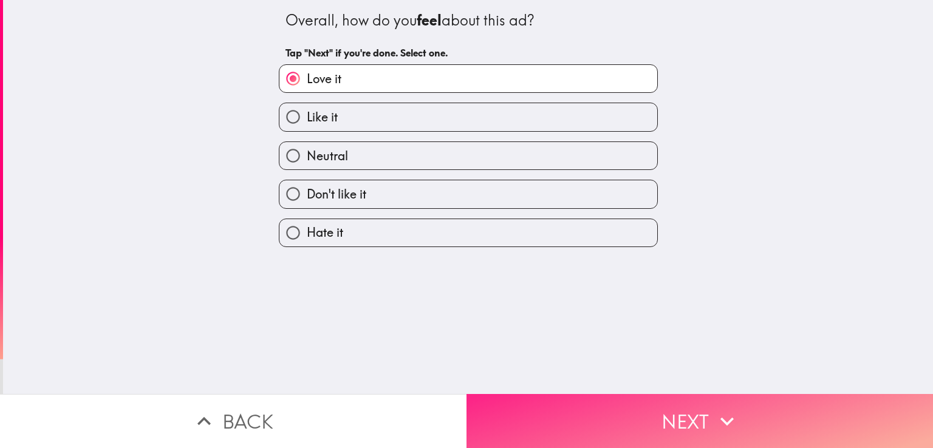
click at [685, 409] on button "Next" at bounding box center [700, 421] width 467 height 54
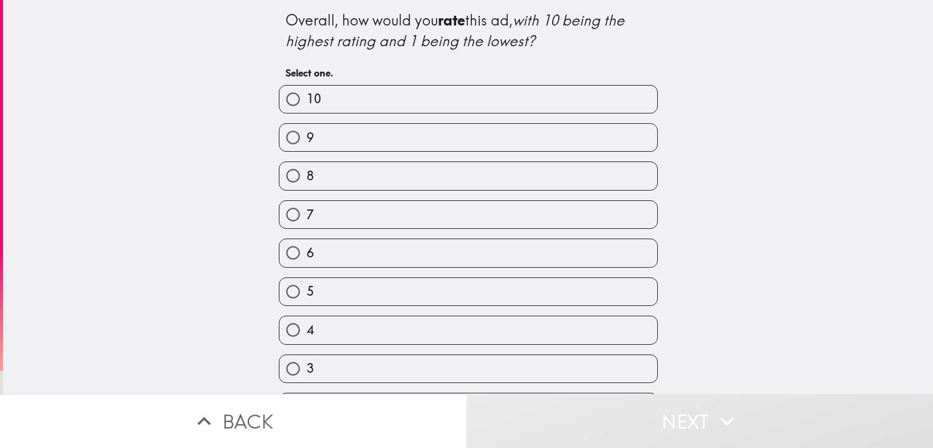
click at [315, 142] on label "9" at bounding box center [468, 137] width 378 height 27
click at [307, 142] on input "9" at bounding box center [292, 137] width 27 height 27
radio input "true"
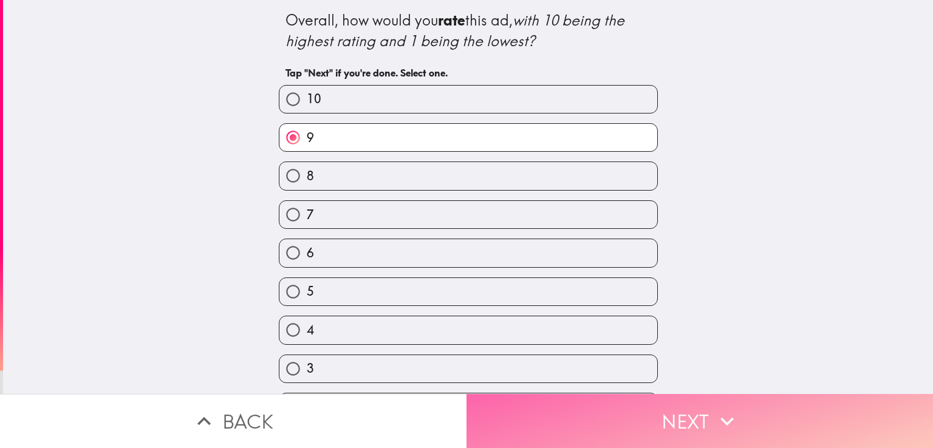
click at [668, 403] on button "Next" at bounding box center [700, 421] width 467 height 54
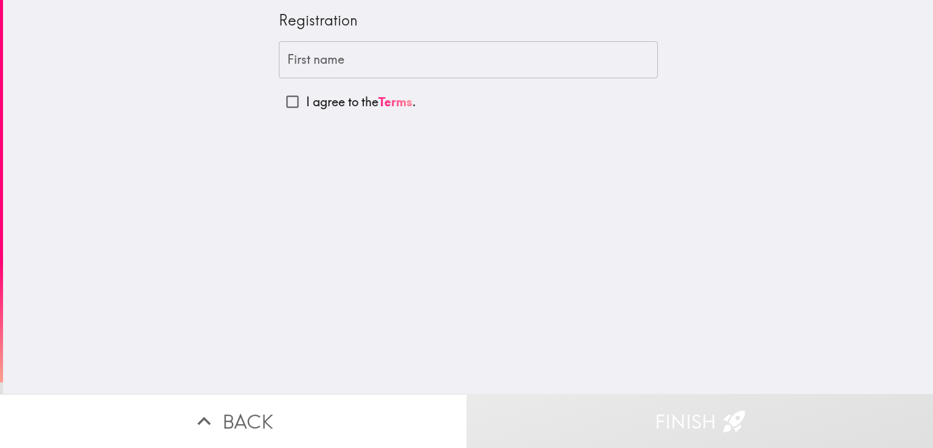
click at [283, 103] on input "I agree to the Terms ." at bounding box center [292, 101] width 27 height 27
checkbox input "true"
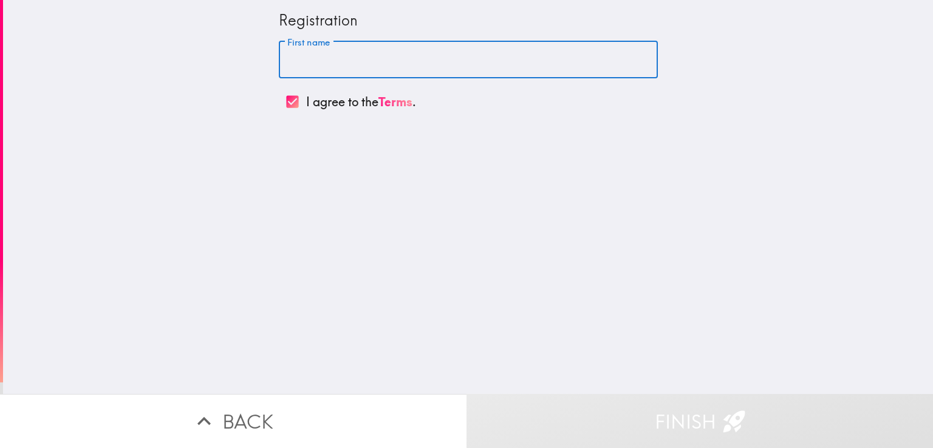
click at [311, 53] on input "First name" at bounding box center [468, 60] width 379 height 38
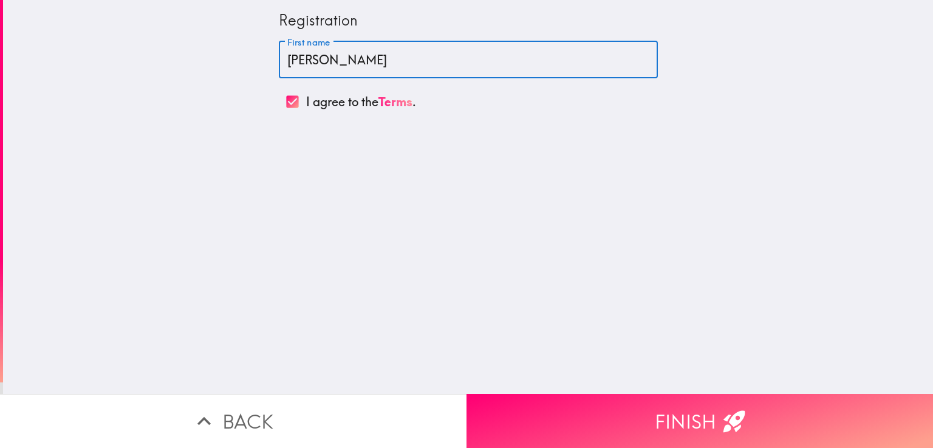
type input "[PERSON_NAME]"
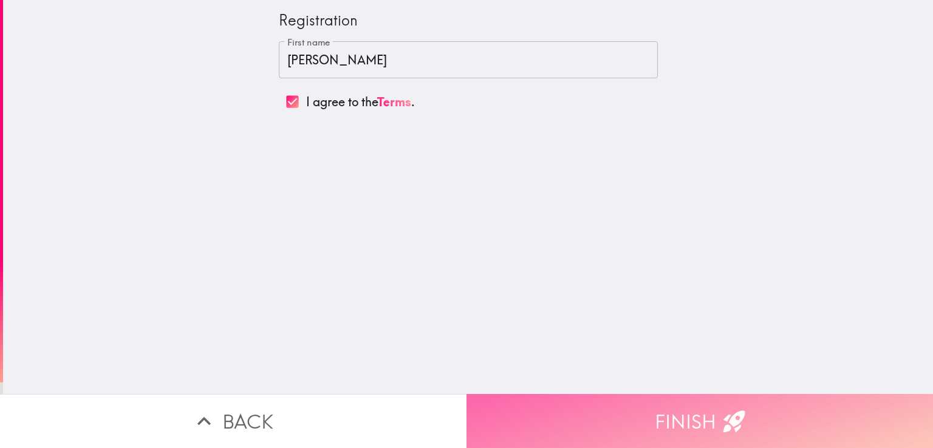
click at [686, 404] on button "Finish" at bounding box center [700, 421] width 467 height 54
